Goal: Transaction & Acquisition: Book appointment/travel/reservation

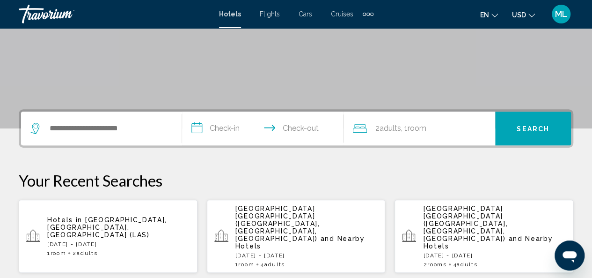
scroll to position [151, 0]
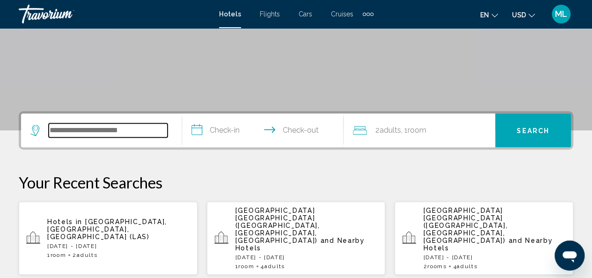
click at [95, 124] on input "Search widget" at bounding box center [108, 130] width 119 height 14
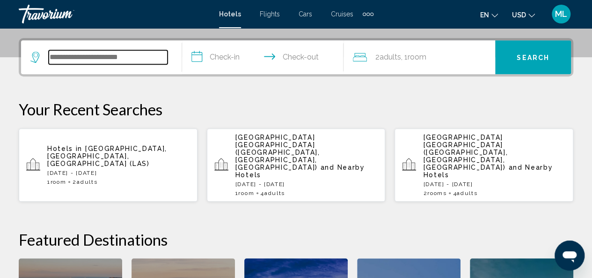
scroll to position [231, 0]
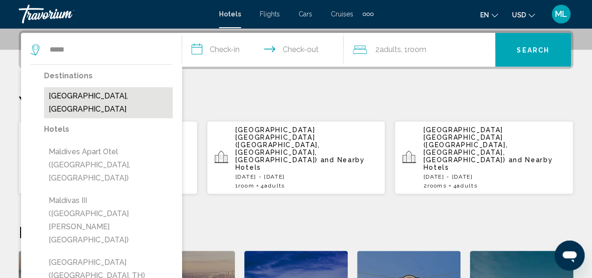
click at [97, 98] on button "[GEOGRAPHIC_DATA], [GEOGRAPHIC_DATA]" at bounding box center [108, 102] width 129 height 31
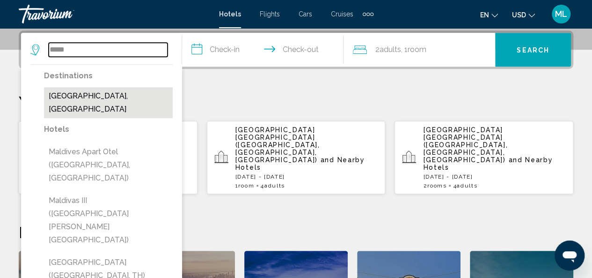
type input "**********"
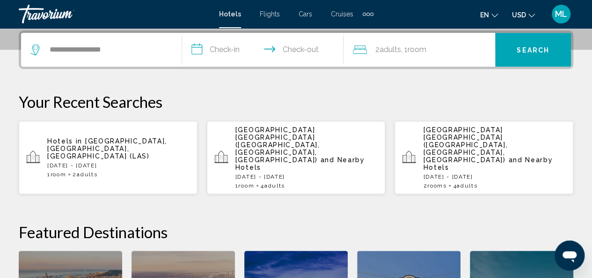
click at [236, 54] on input "**********" at bounding box center [264, 51] width 165 height 37
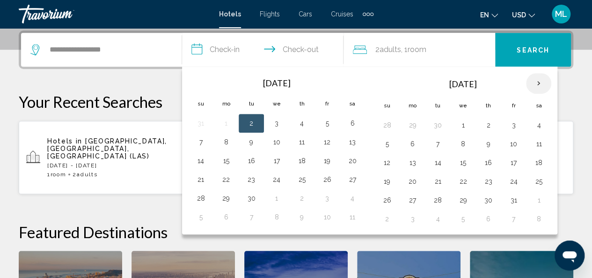
click at [531, 84] on th "Next month" at bounding box center [538, 83] width 25 height 21
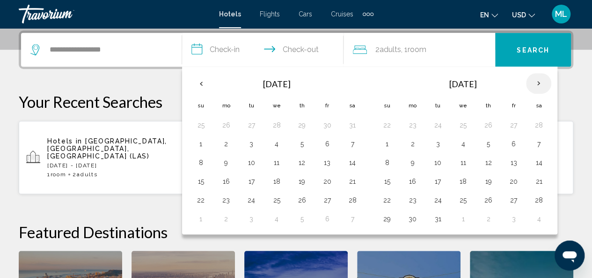
click at [531, 84] on th "Next month" at bounding box center [538, 83] width 25 height 21
click at [387, 161] on button "10" at bounding box center [387, 162] width 15 height 13
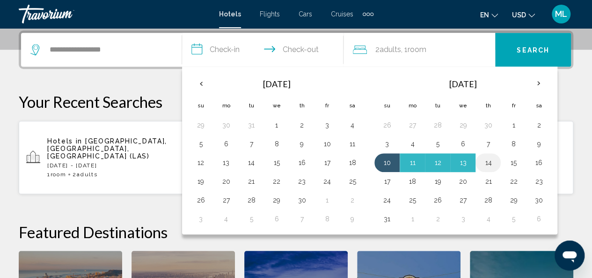
click at [486, 160] on button "14" at bounding box center [488, 162] width 15 height 13
type input "**********"
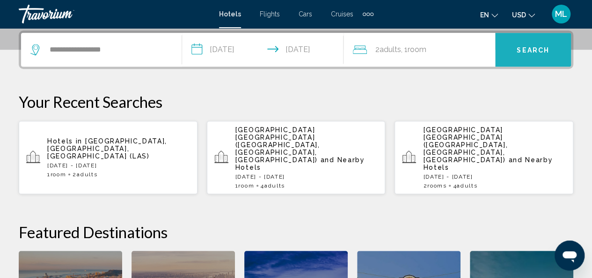
click at [521, 44] on button "Search" at bounding box center [533, 50] width 76 height 34
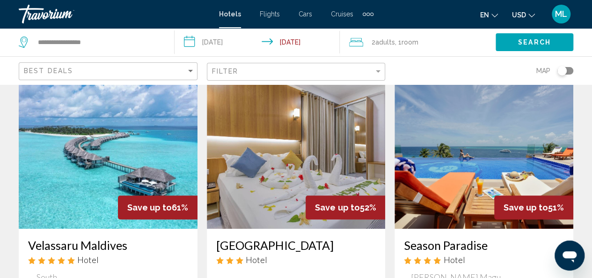
scroll to position [37, 0]
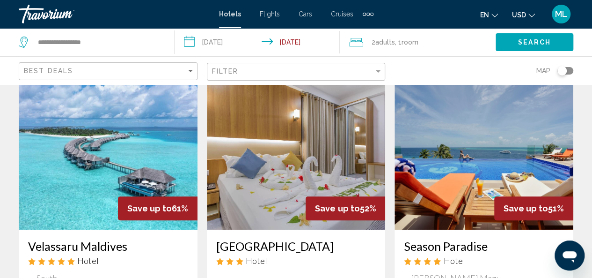
click at [130, 157] on img "Main content" at bounding box center [108, 155] width 179 height 150
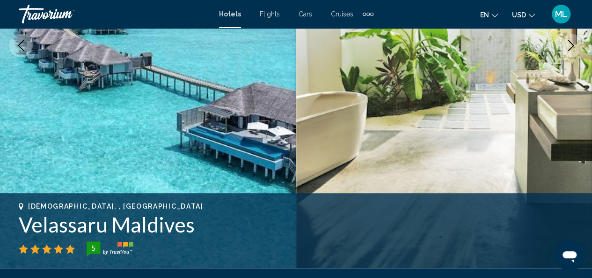
scroll to position [206, 0]
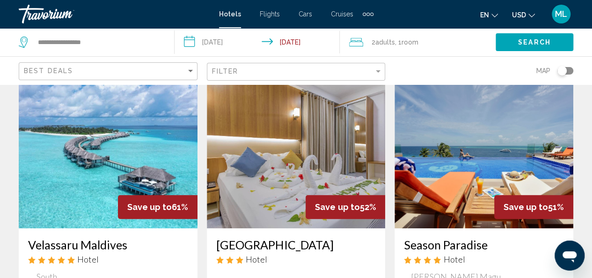
scroll to position [37, 0]
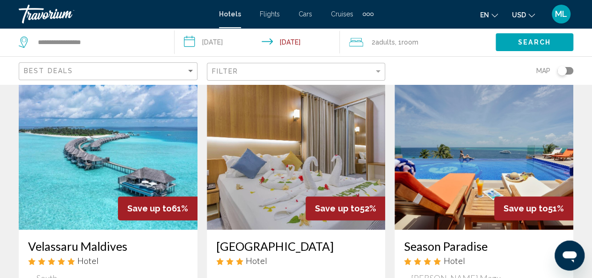
click at [475, 133] on img "Main content" at bounding box center [484, 155] width 179 height 150
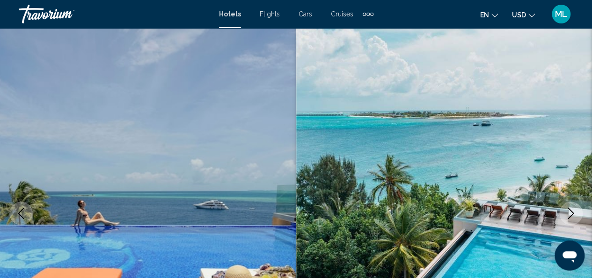
scroll to position [111, 0]
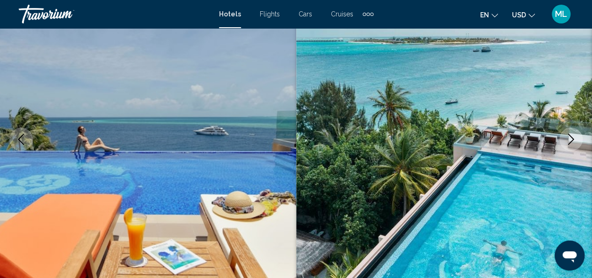
click at [575, 140] on icon "Next image" at bounding box center [571, 138] width 11 height 11
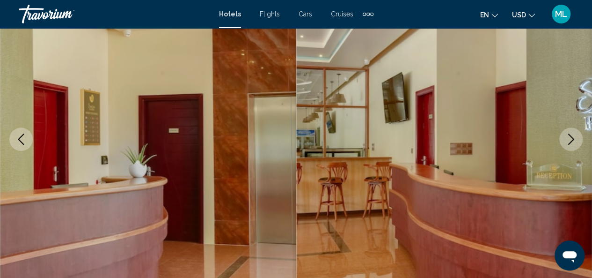
click at [575, 140] on icon "Next image" at bounding box center [571, 138] width 11 height 11
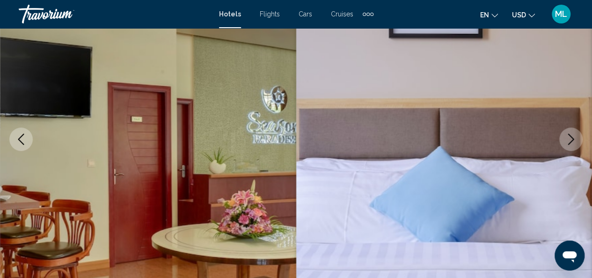
click at [575, 140] on icon "Next image" at bounding box center [571, 138] width 11 height 11
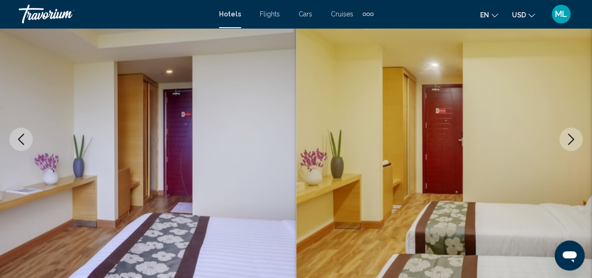
click at [575, 140] on icon "Next image" at bounding box center [571, 138] width 11 height 11
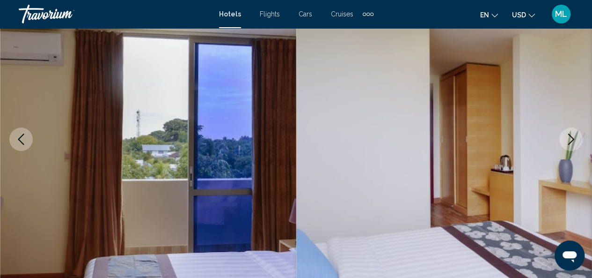
click at [575, 140] on icon "Next image" at bounding box center [571, 138] width 11 height 11
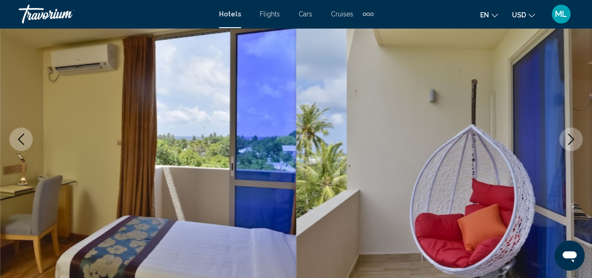
click at [575, 140] on icon "Next image" at bounding box center [571, 138] width 11 height 11
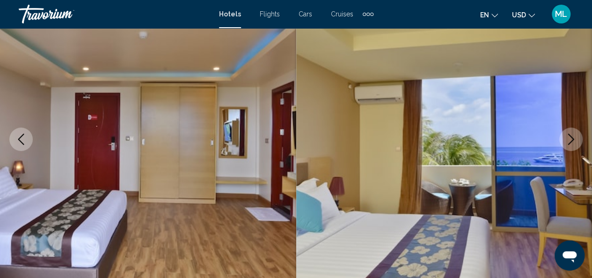
click at [575, 140] on icon "Next image" at bounding box center [571, 138] width 11 height 11
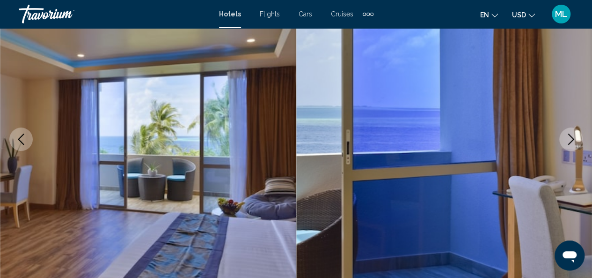
click at [575, 140] on icon "Next image" at bounding box center [571, 138] width 11 height 11
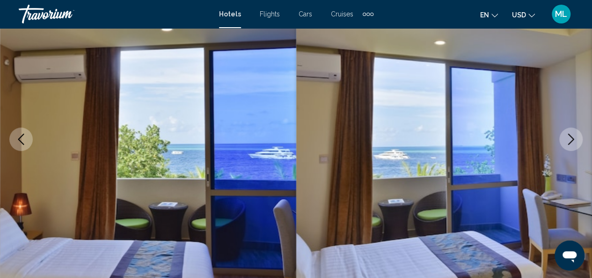
click at [575, 140] on icon "Next image" at bounding box center [571, 138] width 11 height 11
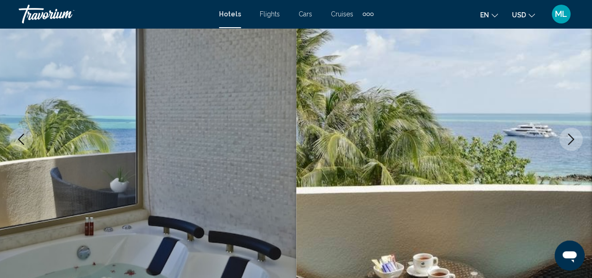
click at [575, 140] on icon "Next image" at bounding box center [571, 138] width 11 height 11
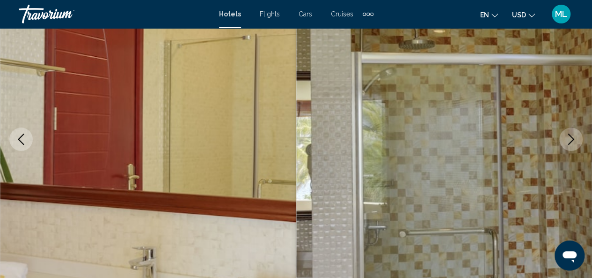
click at [575, 140] on icon "Next image" at bounding box center [571, 138] width 11 height 11
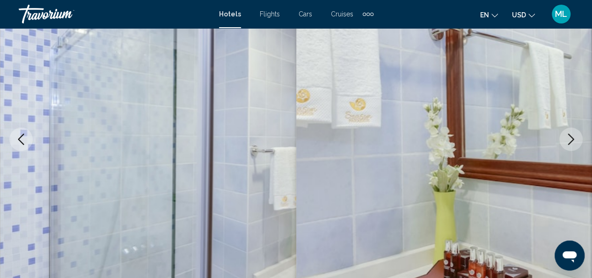
click at [575, 140] on icon "Next image" at bounding box center [571, 138] width 11 height 11
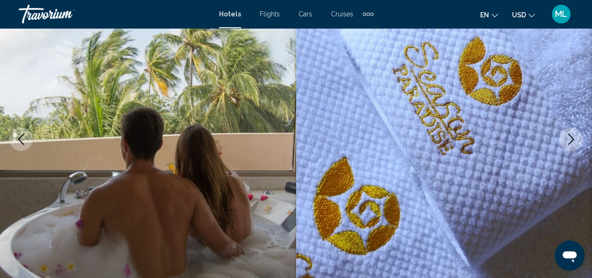
click at [575, 140] on icon "Next image" at bounding box center [571, 138] width 11 height 11
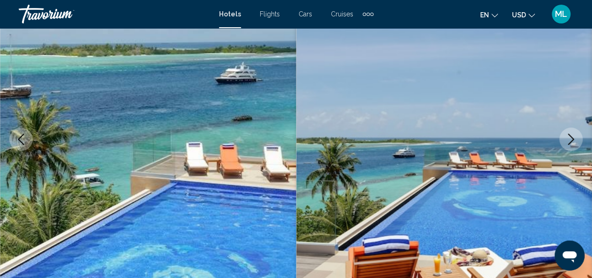
click at [575, 140] on icon "Next image" at bounding box center [571, 138] width 11 height 11
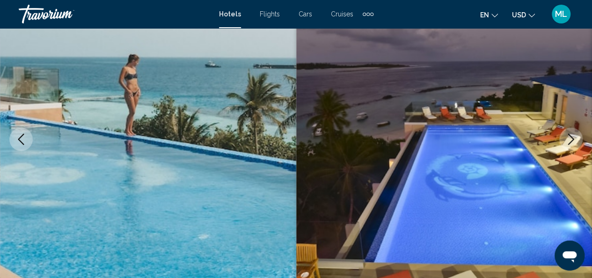
click at [575, 140] on icon "Next image" at bounding box center [571, 138] width 11 height 11
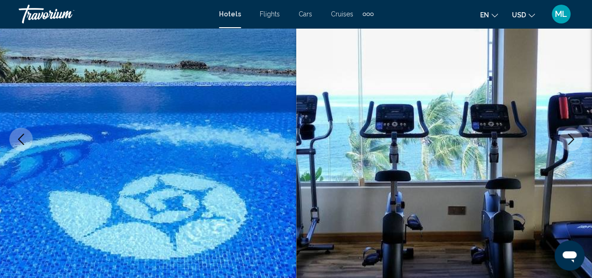
click at [575, 140] on icon "Next image" at bounding box center [571, 138] width 11 height 11
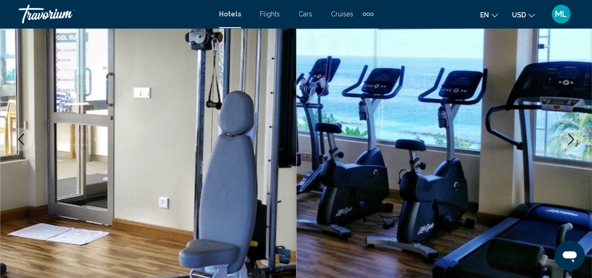
click at [575, 140] on icon "Next image" at bounding box center [571, 138] width 11 height 11
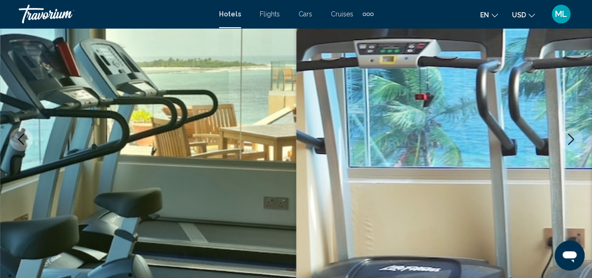
click at [575, 140] on icon "Next image" at bounding box center [571, 138] width 11 height 11
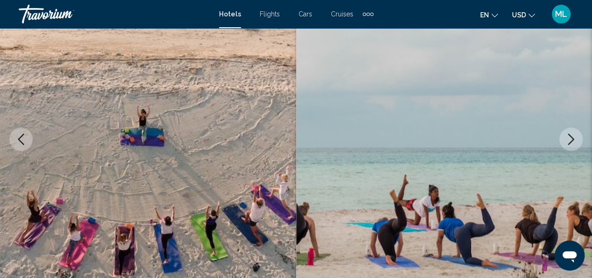
click at [575, 140] on icon "Next image" at bounding box center [571, 138] width 11 height 11
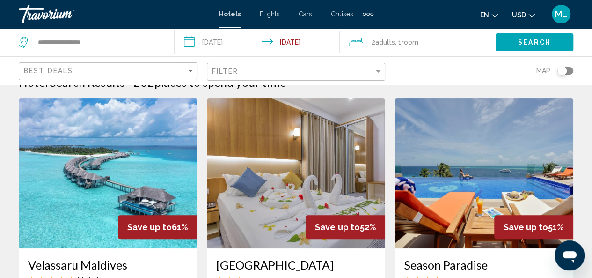
scroll to position [37, 0]
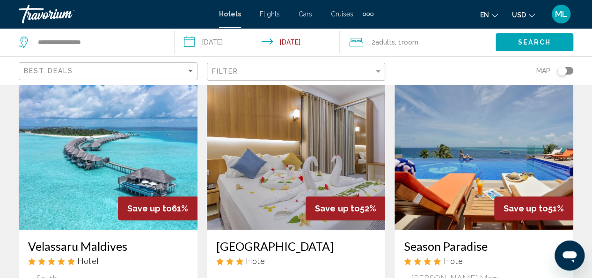
click at [389, 9] on div "en English Español Français Italiano Português русский USD USD ($) MXN (Mex$) C…" at bounding box center [478, 14] width 191 height 20
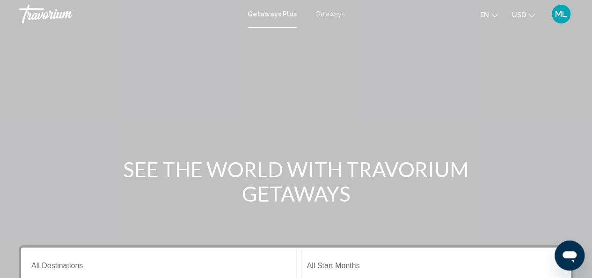
click at [326, 18] on div "Getaways Plus Getaways en English Español Français Italiano Português русский U…" at bounding box center [296, 14] width 592 height 20
click at [331, 14] on span "Getaways" at bounding box center [330, 13] width 29 height 7
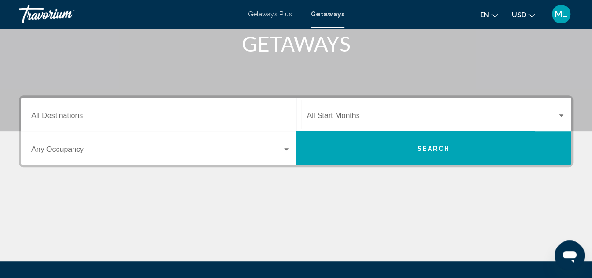
scroll to position [143, 0]
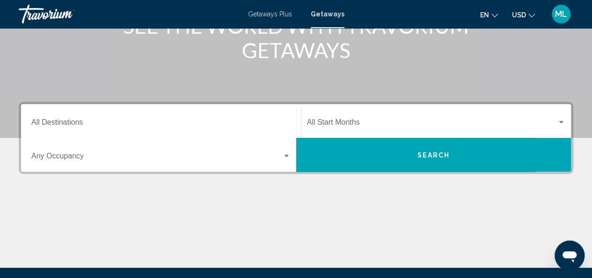
click at [178, 118] on div "Destination All Destinations" at bounding box center [160, 120] width 259 height 29
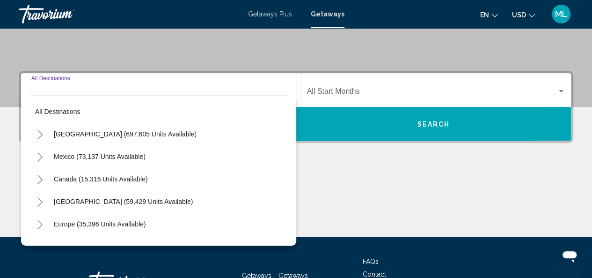
scroll to position [214, 0]
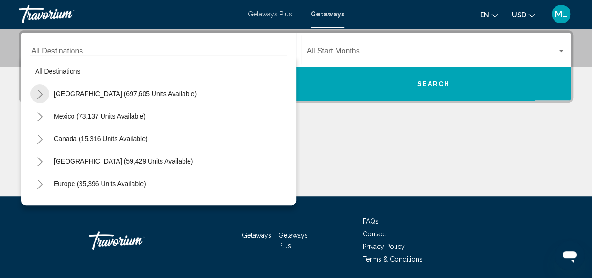
click at [39, 89] on icon "Toggle United States (697,605 units available)" at bounding box center [40, 93] width 7 height 9
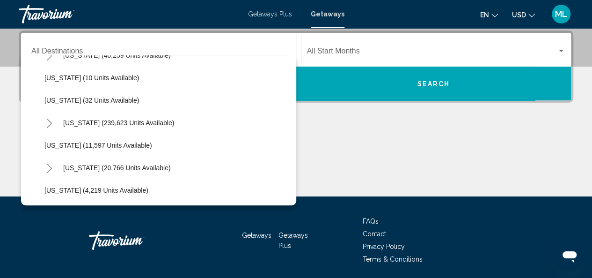
scroll to position [154, 0]
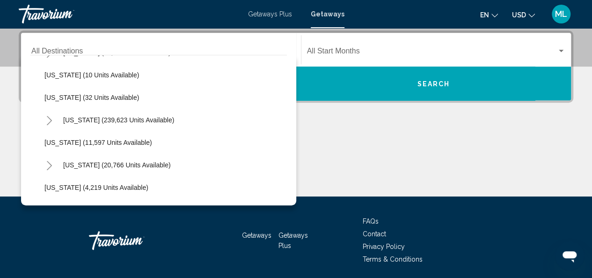
click at [51, 164] on icon "Toggle Hawaii (20,766 units available)" at bounding box center [49, 165] width 5 height 9
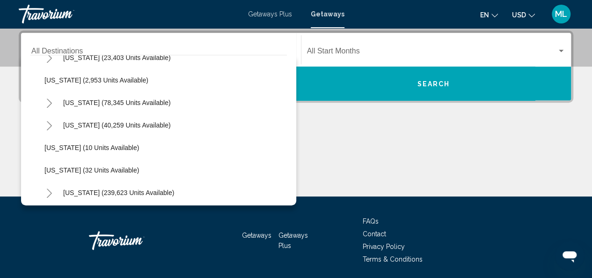
scroll to position [0, 0]
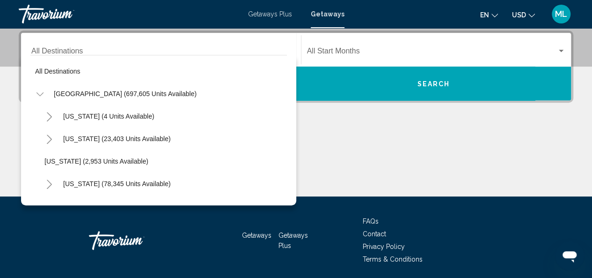
click at [224, 39] on div "Destination All Destinations" at bounding box center [160, 49] width 259 height 29
click at [7, 45] on div "Destination All Destinations All destinations United States (697,605 units avai…" at bounding box center [296, 113] width 592 height 166
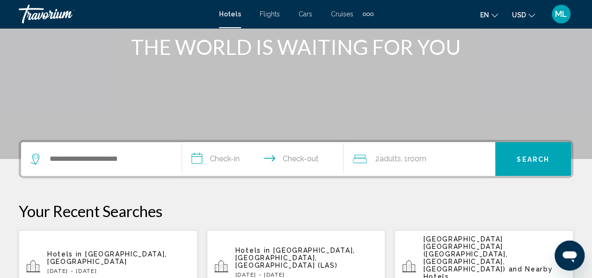
scroll to position [169, 0]
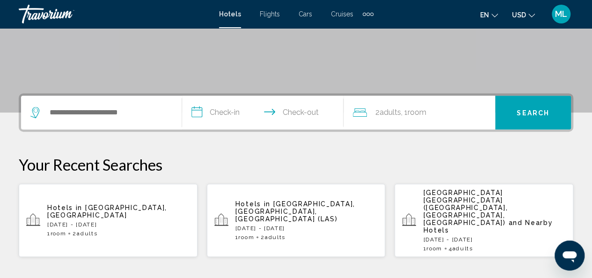
click at [284, 201] on p "Hotels in Las Vegas, NV, United States (LAS)" at bounding box center [307, 211] width 143 height 22
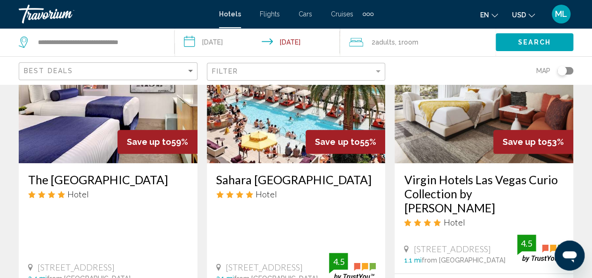
scroll to position [487, 0]
